Goal: Navigation & Orientation: Find specific page/section

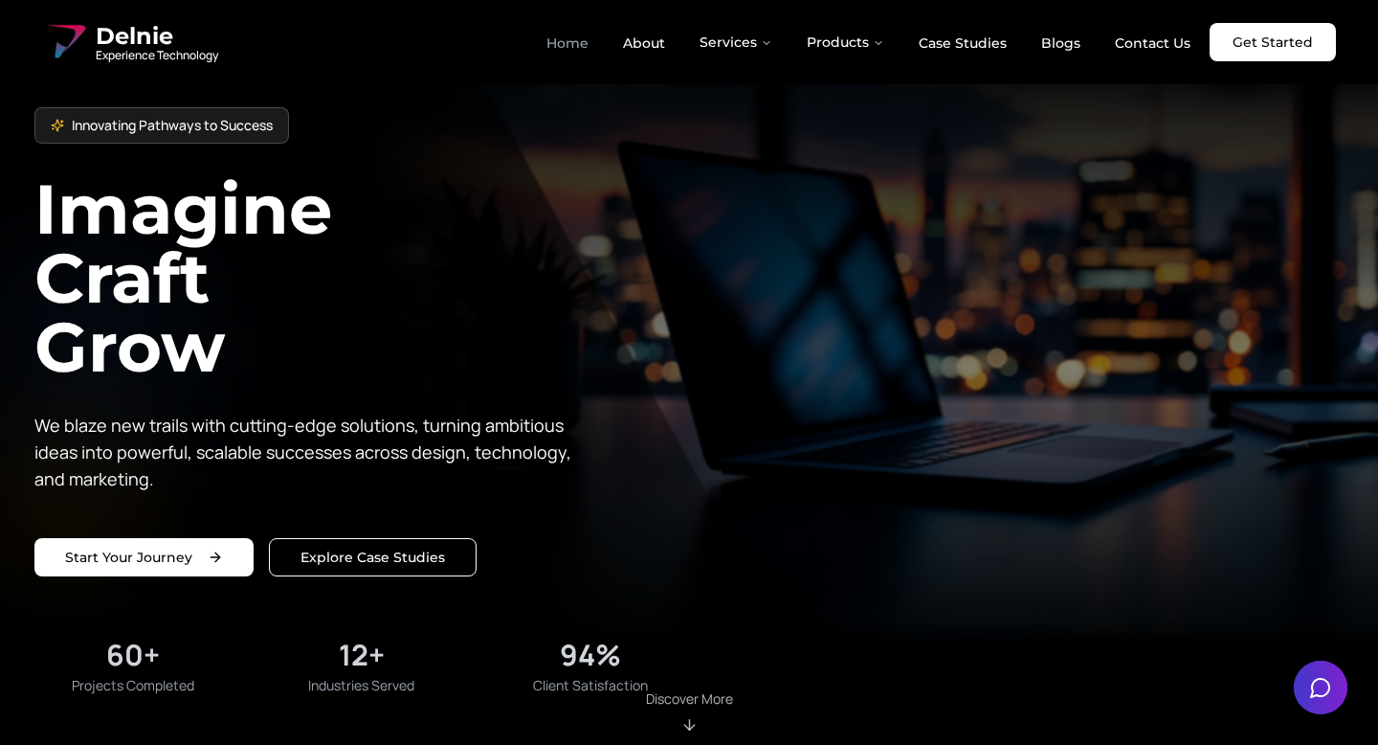
click at [575, 38] on link "Home" at bounding box center [567, 43] width 73 height 33
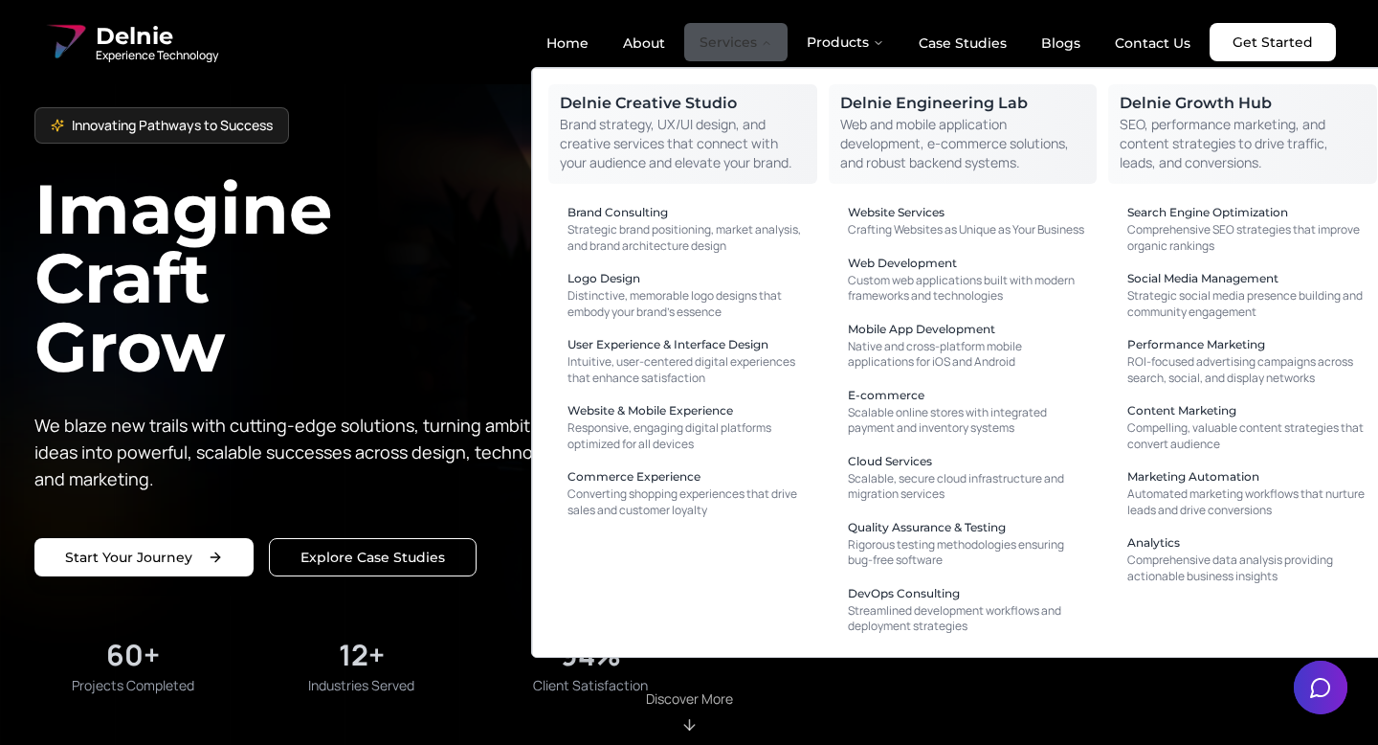
click at [750, 41] on button "Services" at bounding box center [735, 42] width 103 height 38
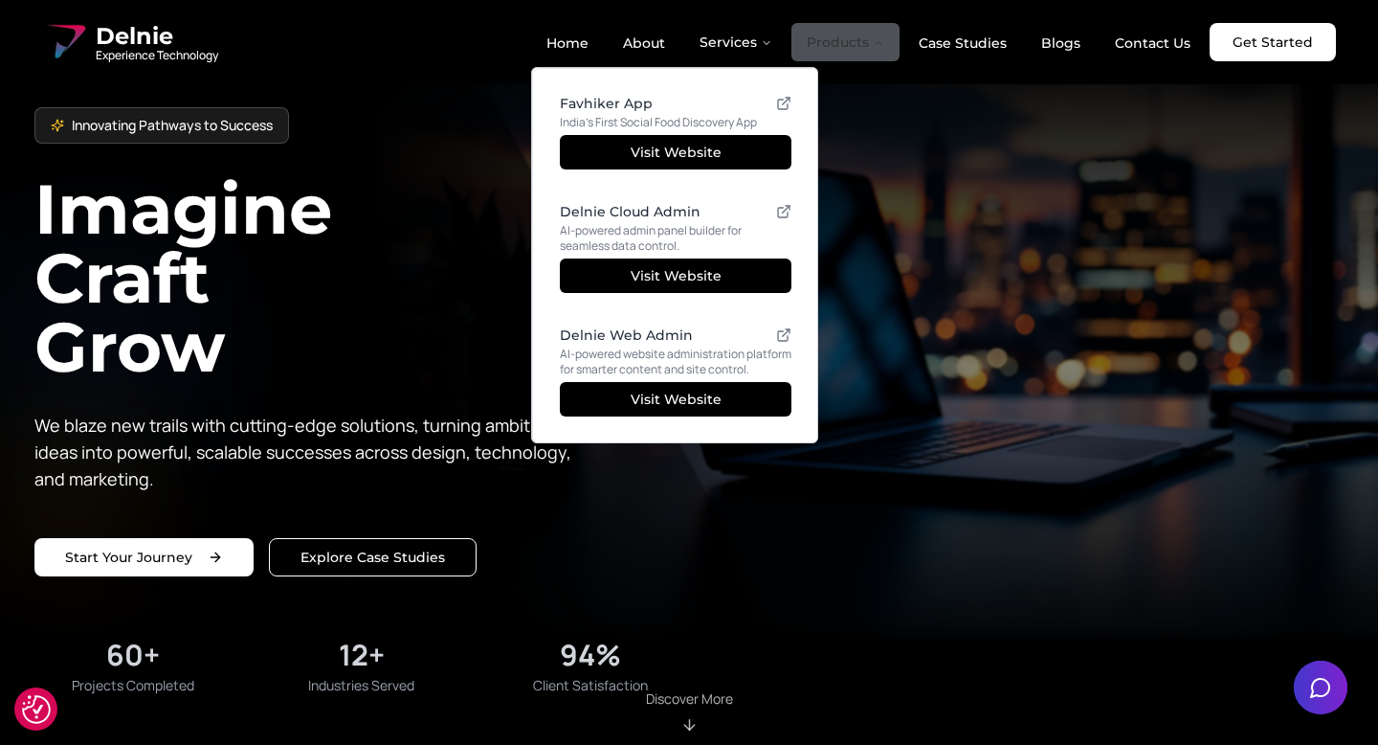
click at [880, 38] on icon "Main" at bounding box center [878, 42] width 11 height 11
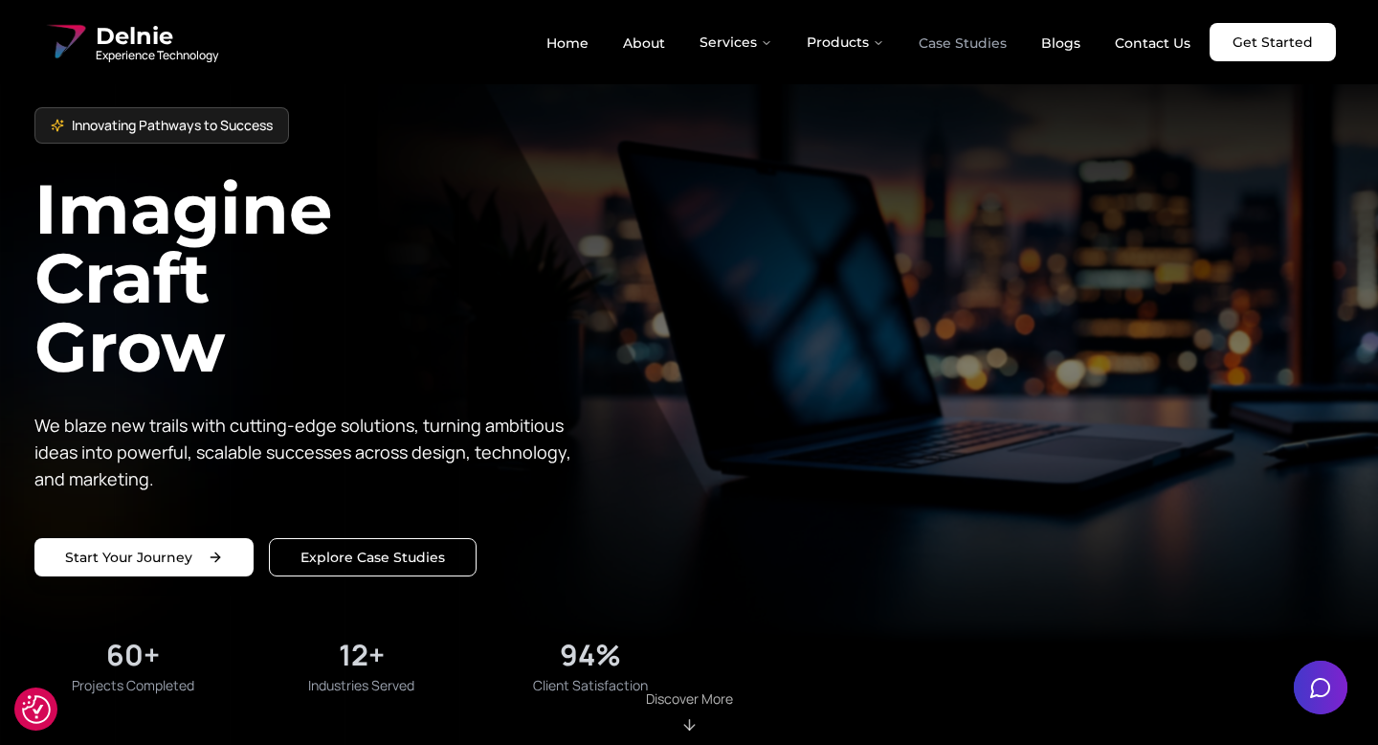
click at [944, 46] on link "Case Studies" at bounding box center [963, 43] width 119 height 33
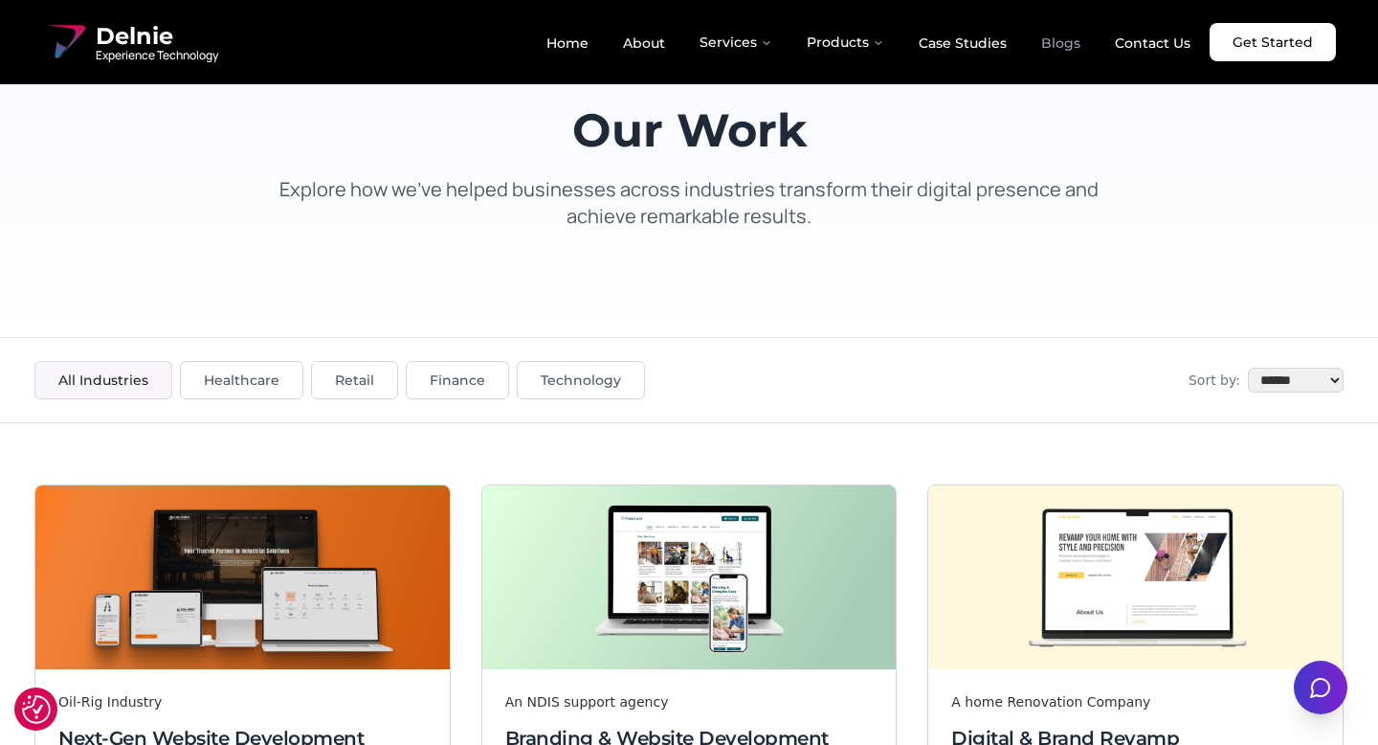
click at [1072, 40] on link "Blogs" at bounding box center [1061, 43] width 70 height 33
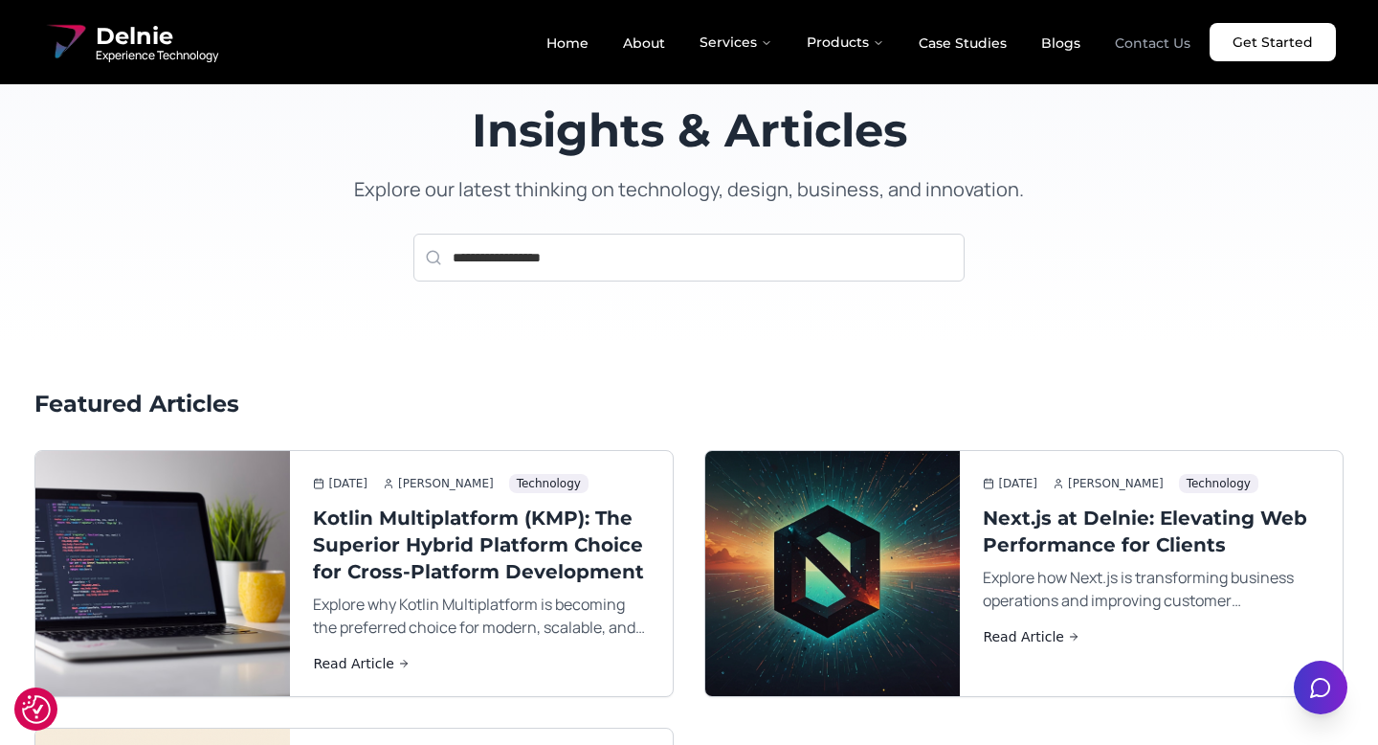
click at [1161, 51] on link "Contact Us" at bounding box center [1153, 43] width 106 height 33
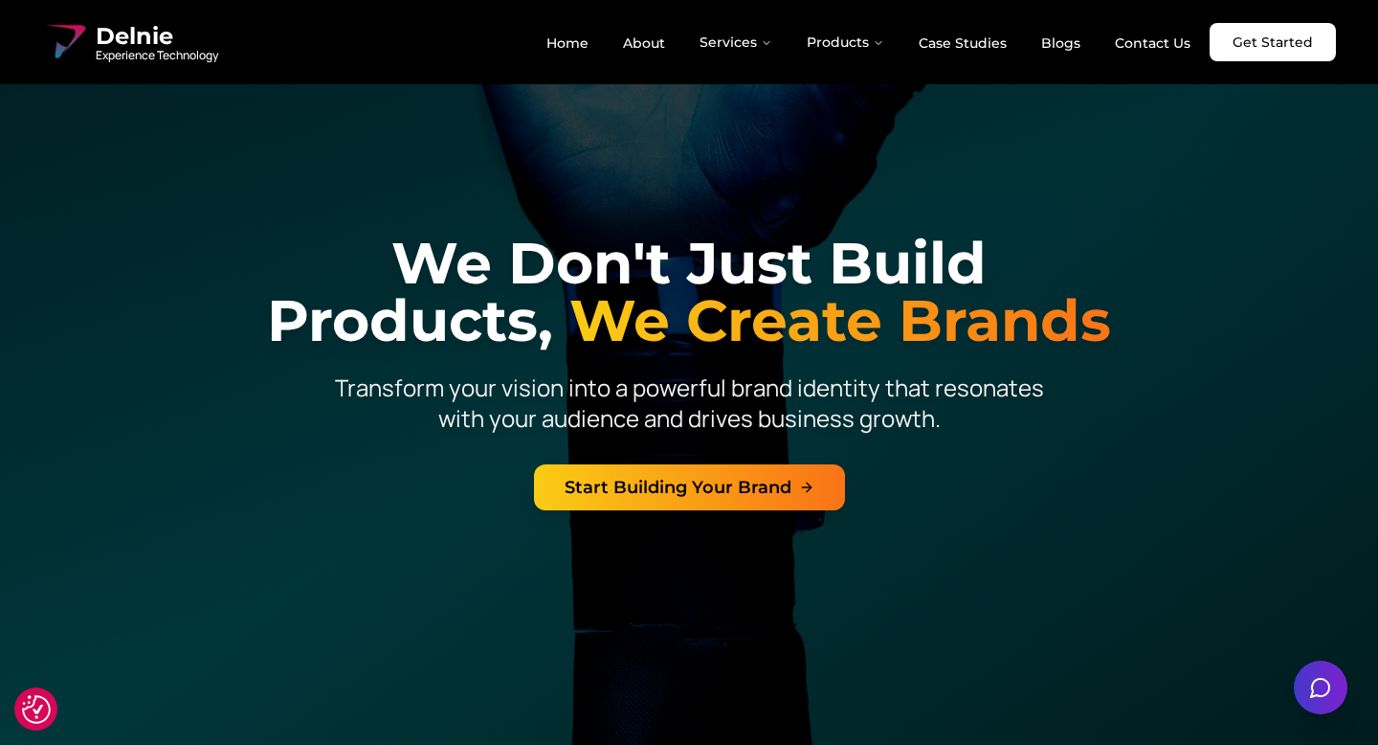
click at [123, 43] on span "Delnie" at bounding box center [157, 36] width 123 height 31
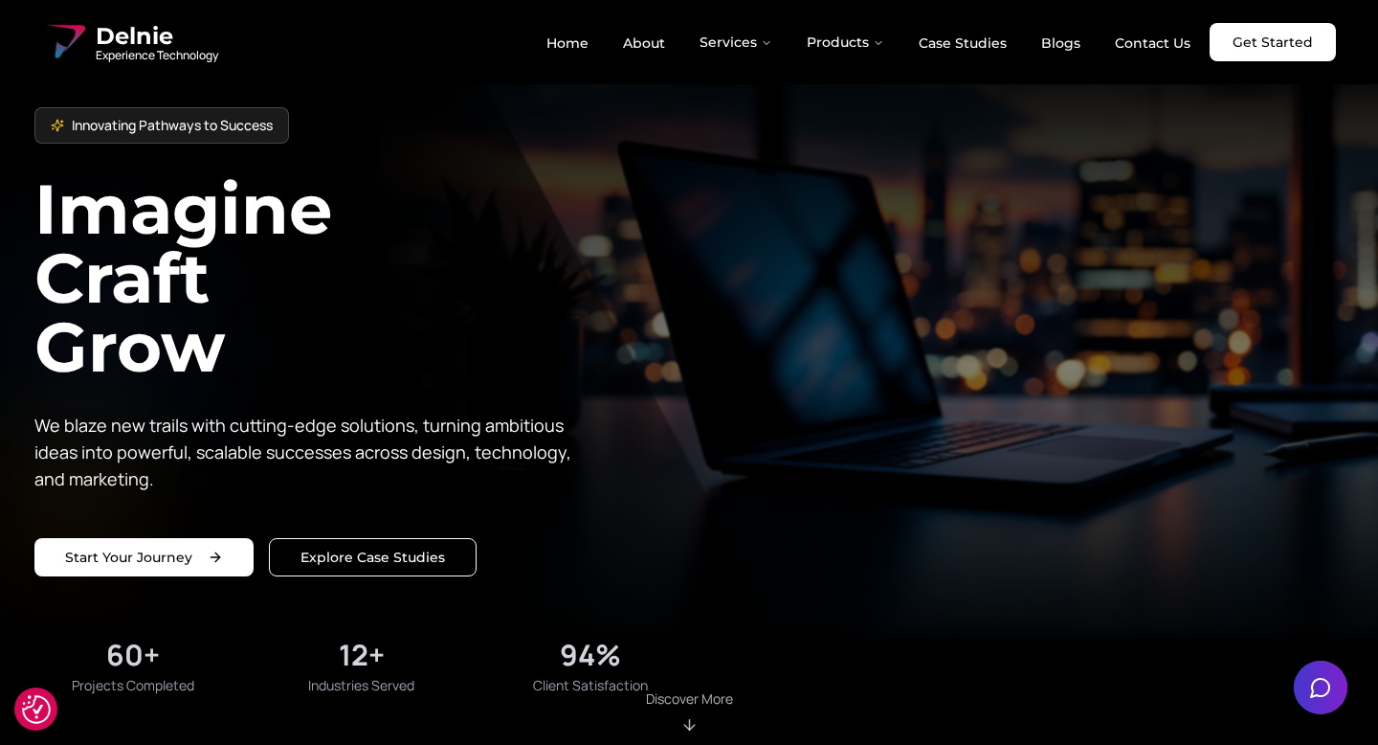
click at [113, 42] on span "Delnie" at bounding box center [157, 36] width 123 height 31
click at [146, 34] on span "Delnie" at bounding box center [157, 36] width 123 height 31
click at [583, 46] on link "Home" at bounding box center [567, 43] width 73 height 33
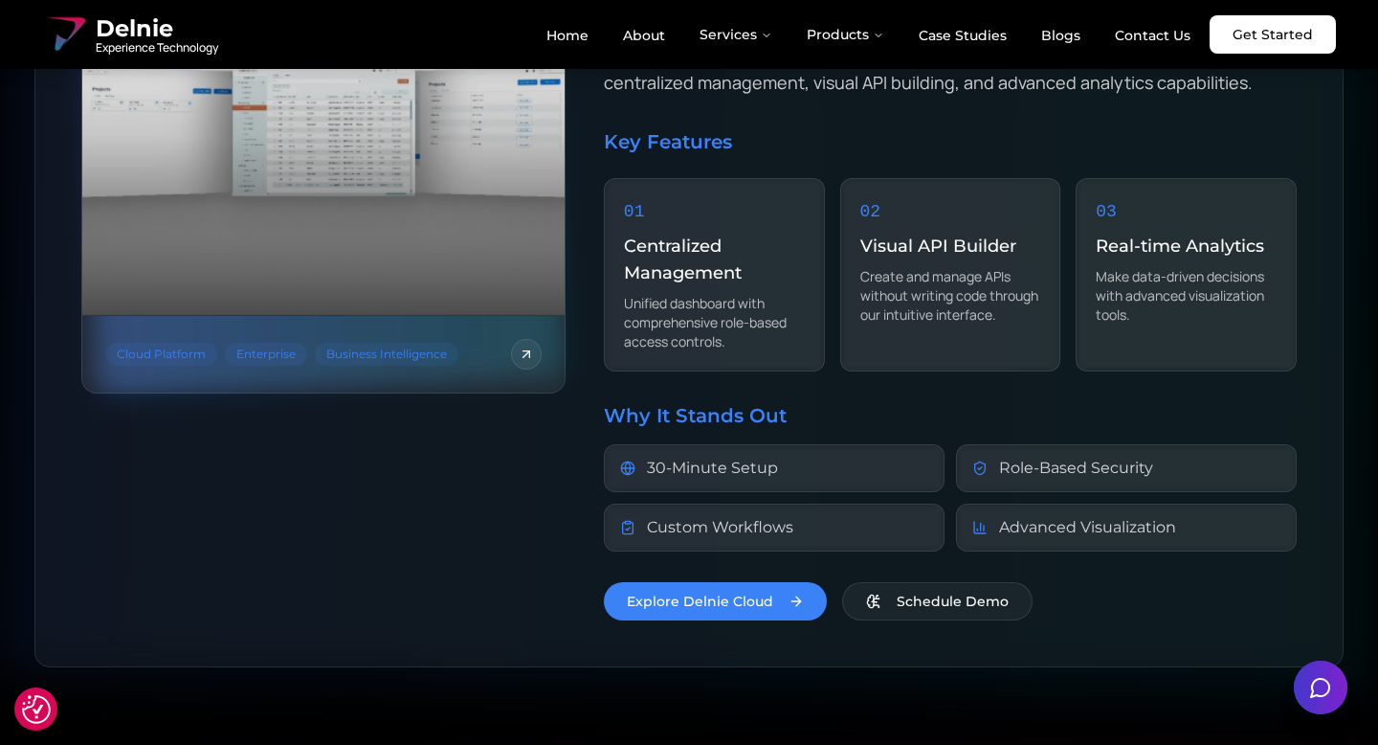
scroll to position [2518, 0]
